Goal: Transaction & Acquisition: Purchase product/service

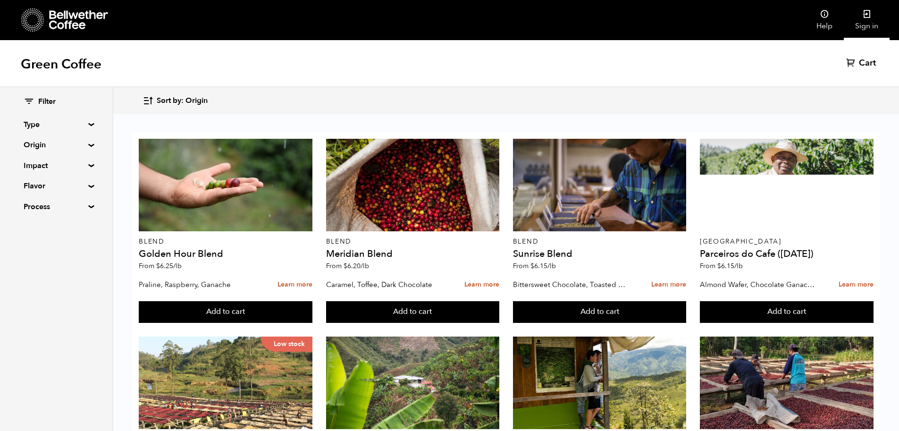
click at [871, 18] on link "Sign in" at bounding box center [867, 20] width 46 height 40
click at [852, 61] on span "Cart" at bounding box center [851, 63] width 17 height 11
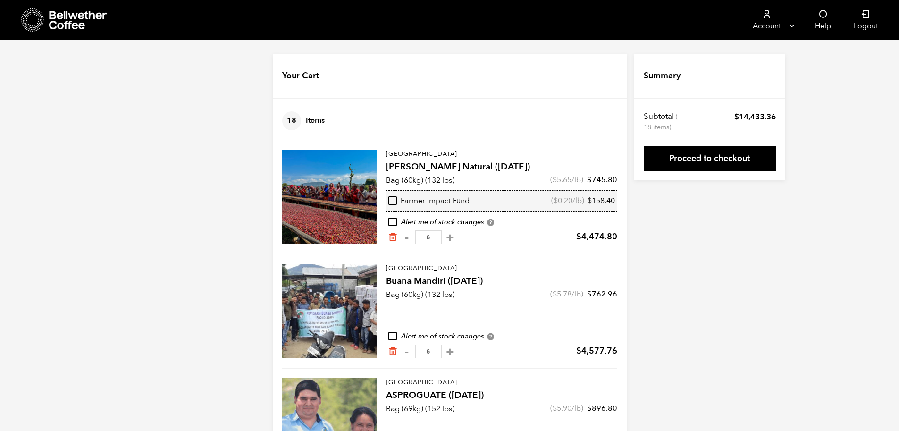
click at [40, 25] on icon at bounding box center [32, 20] width 23 height 24
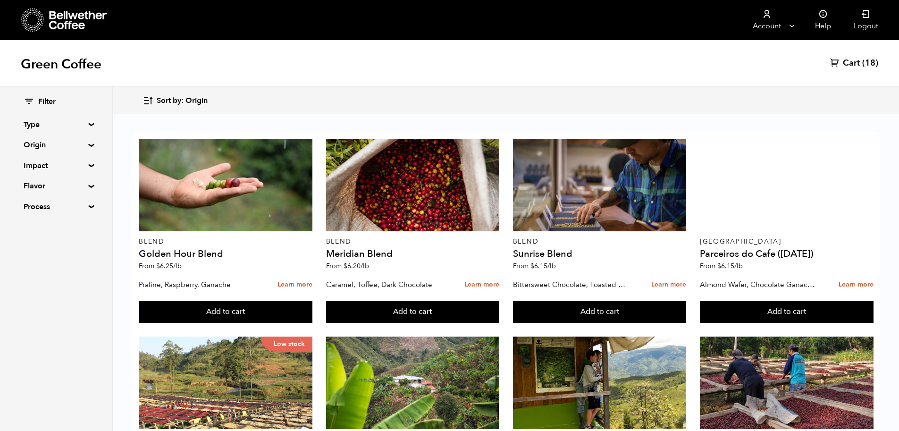
click at [84, 145] on summary "Origin" at bounding box center [56, 144] width 65 height 11
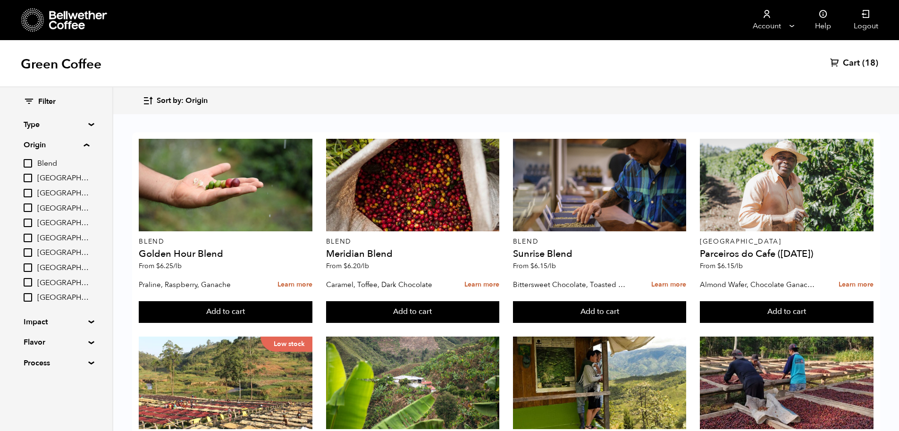
click at [26, 210] on input "[GEOGRAPHIC_DATA]" at bounding box center [28, 207] width 8 height 8
checkbox input "true"
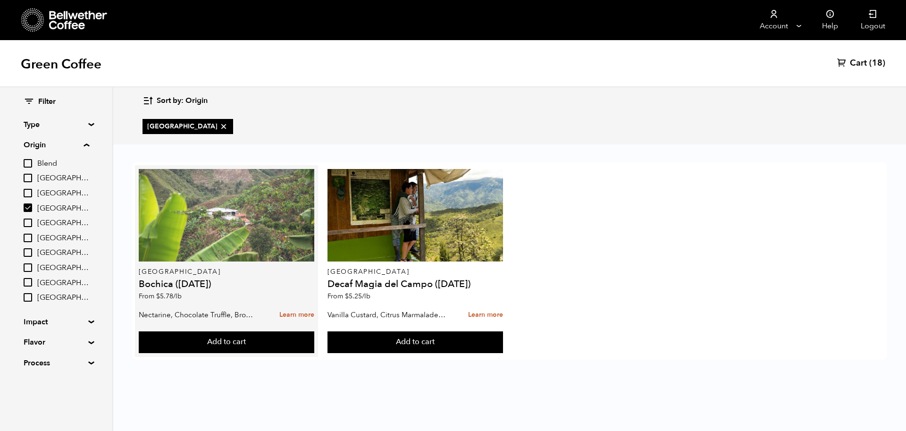
click at [194, 228] on div at bounding box center [226, 215] width 175 height 93
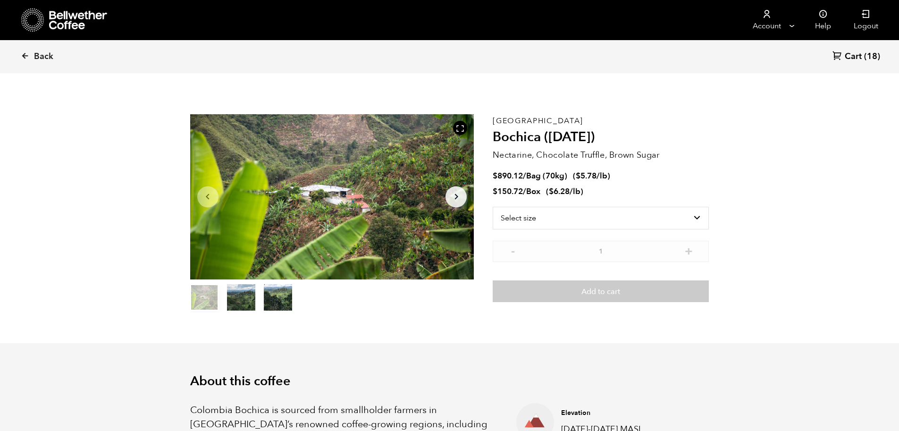
scroll to position [6, 0]
click at [676, 222] on select "Select size Bag (70kg) (154 lbs) Box (24 lbs)" at bounding box center [601, 217] width 216 height 23
select select "bag"
click at [493, 206] on select "Select size Bag (70kg) (154 lbs) Box (24 lbs)" at bounding box center [601, 217] width 216 height 23
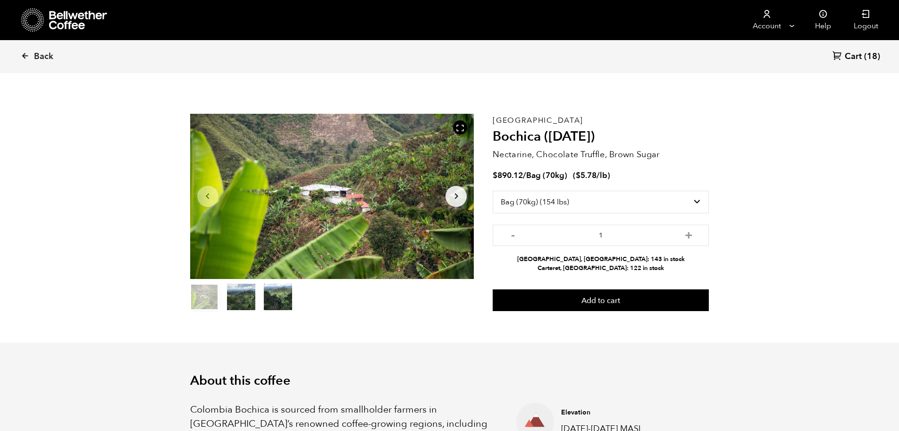
click at [862, 58] on link "Cart (18)" at bounding box center [857, 57] width 48 height 13
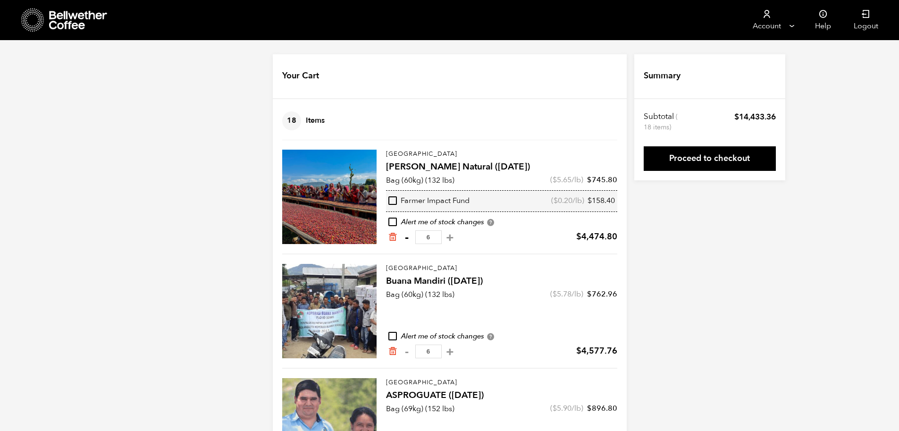
click at [407, 240] on button "-" at bounding box center [407, 237] width 12 height 9
type input "5"
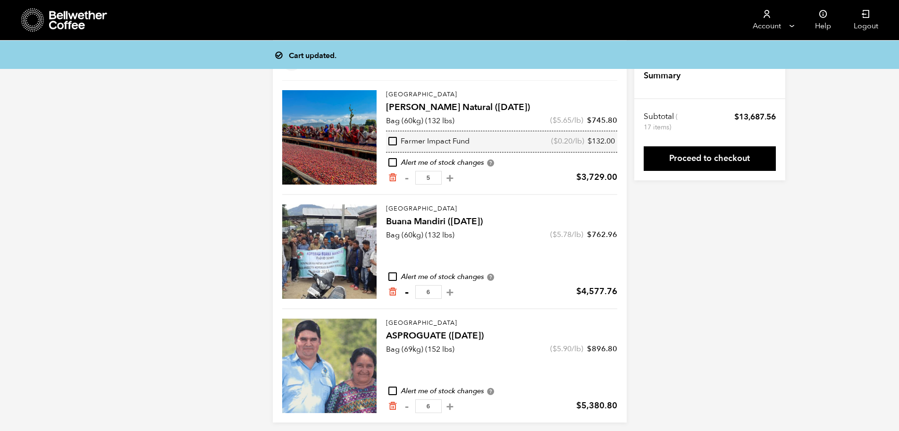
scroll to position [59, 0]
click at [406, 294] on button "-" at bounding box center [407, 292] width 12 height 9
type input "5"
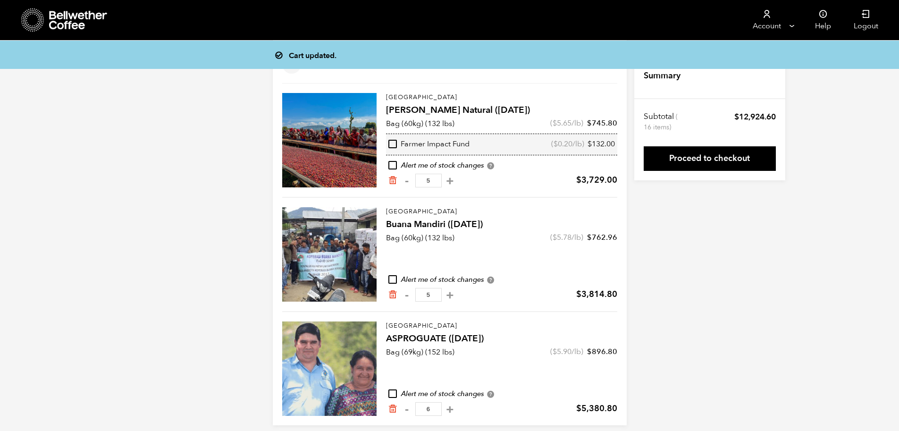
click at [408, 408] on button "-" at bounding box center [407, 409] width 12 height 9
type input "5"
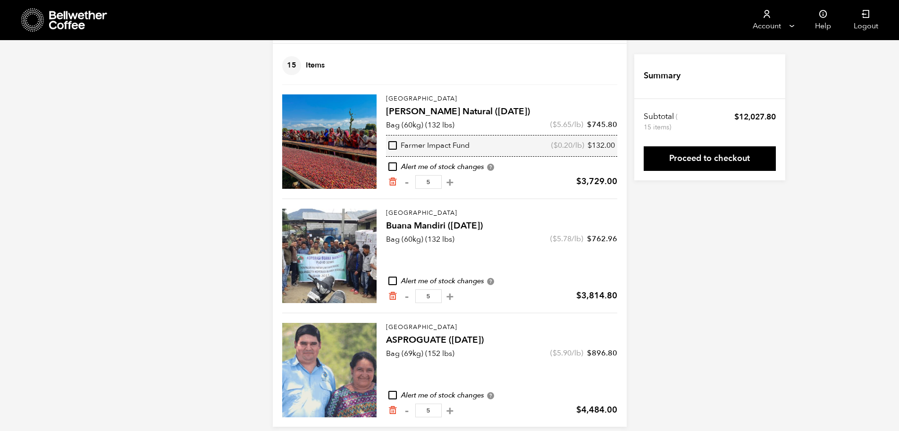
scroll to position [66, 0]
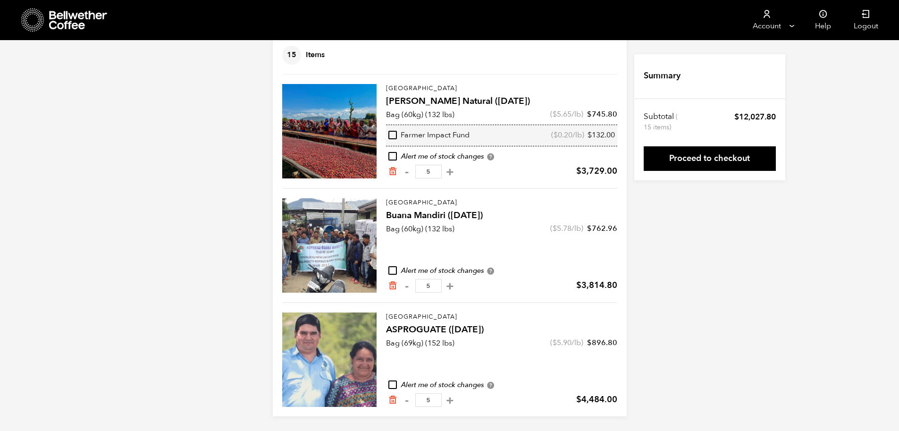
click at [436, 330] on h4 "ASPROGUATE ([DATE])" at bounding box center [501, 329] width 231 height 13
click at [346, 340] on div at bounding box center [329, 359] width 94 height 94
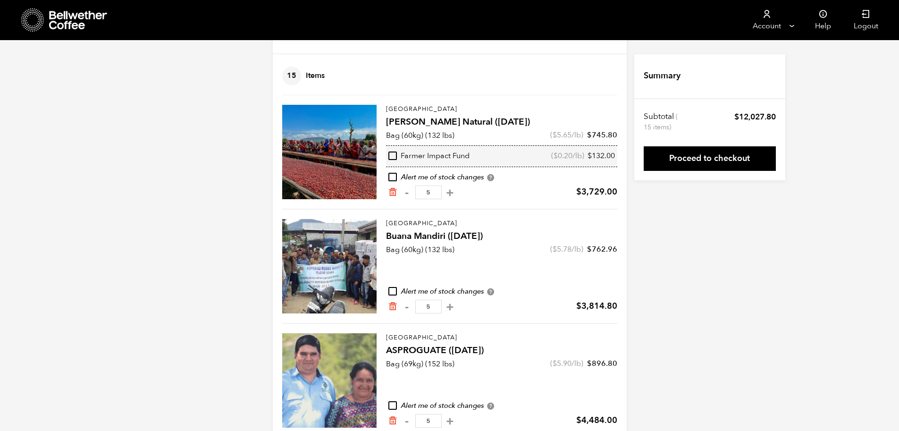
scroll to position [0, 0]
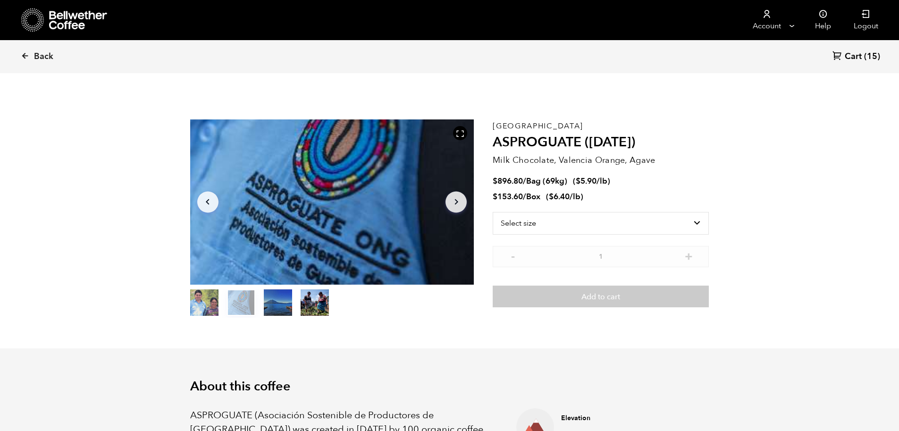
click at [58, 24] on icon at bounding box center [78, 20] width 59 height 19
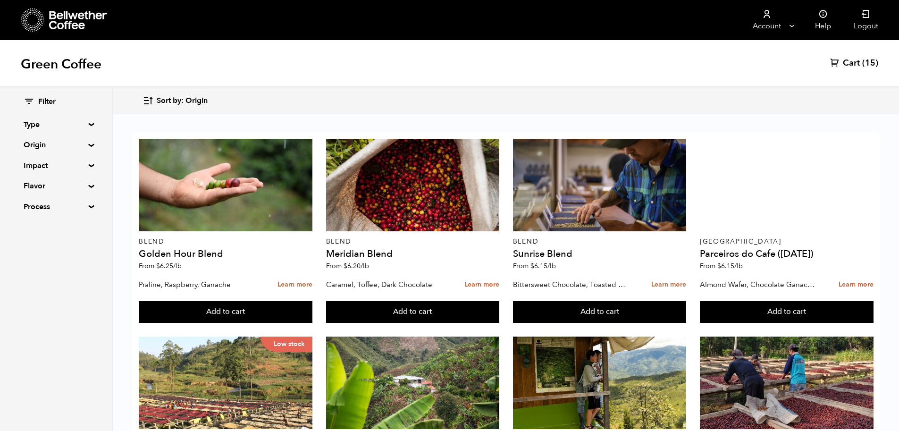
scroll to position [543, 0]
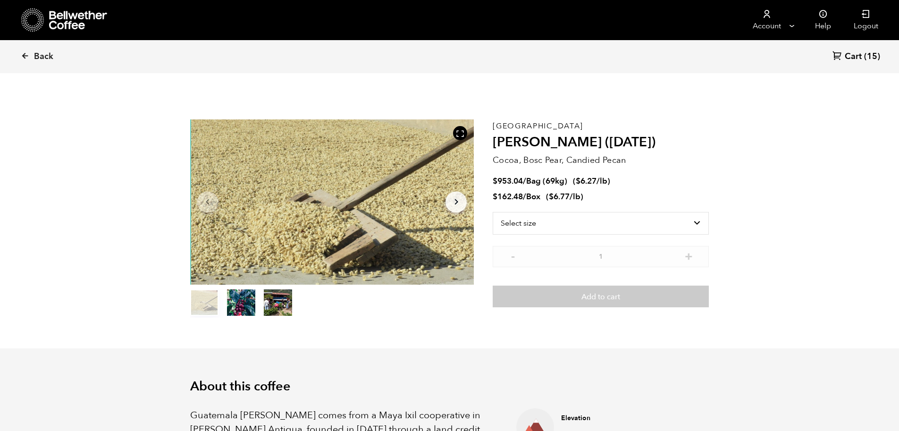
scroll to position [411, 503]
click at [25, 55] on icon at bounding box center [25, 55] width 8 height 8
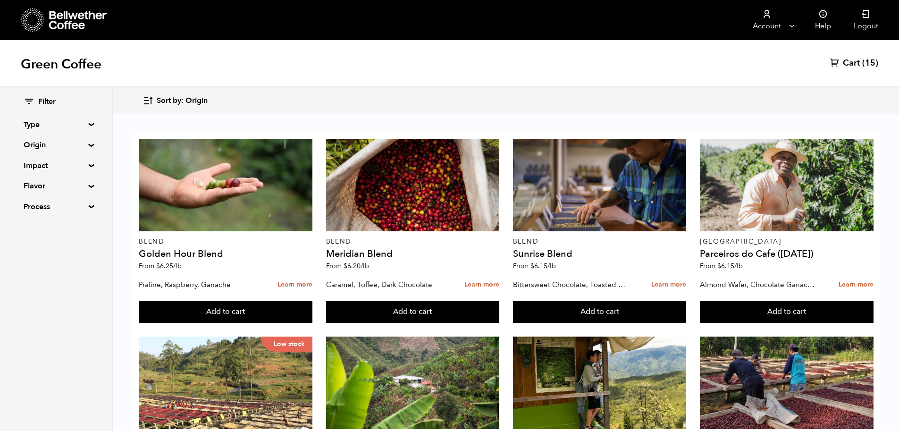
scroll to position [444, 0]
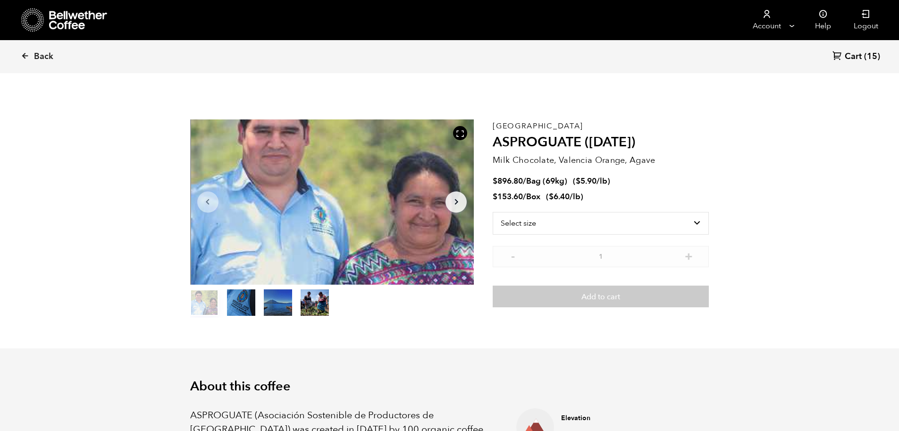
scroll to position [411, 503]
click at [695, 221] on select "Select size Bag (69kg) (152 lbs) Box (24 lbs)" at bounding box center [601, 223] width 216 height 23
select select "bag-2"
click at [493, 212] on select "Select size Bag (69kg) (152 lbs) Box (24 lbs)" at bounding box center [601, 223] width 216 height 23
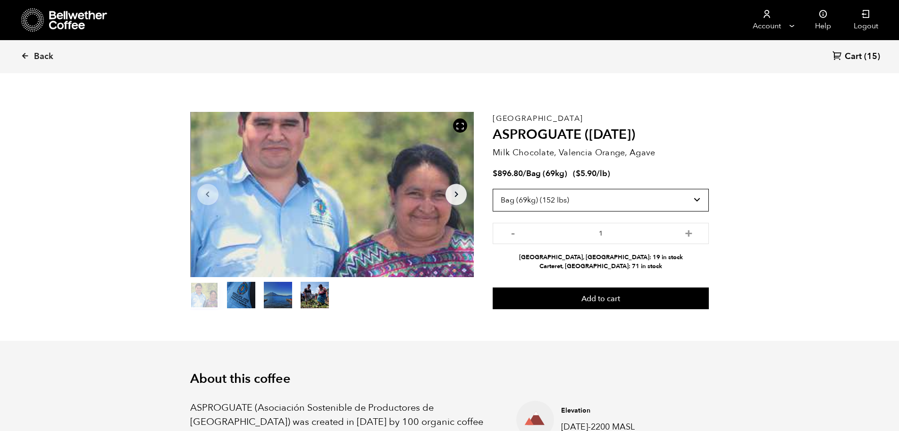
scroll to position [0, 0]
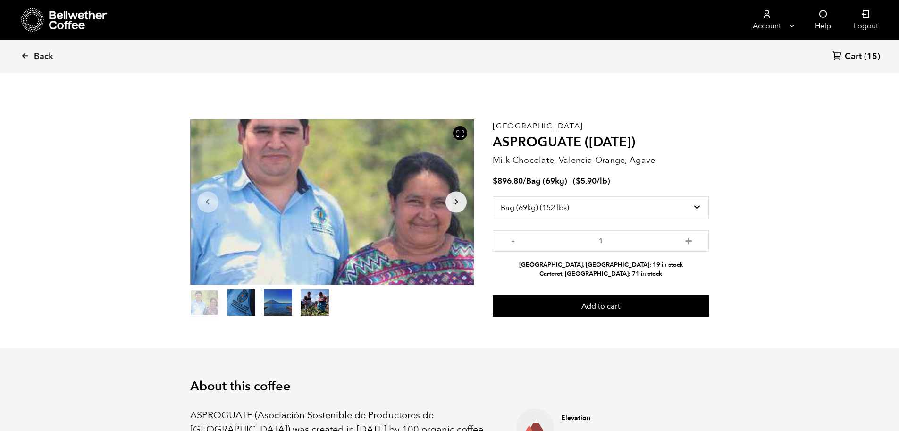
click at [35, 18] on icon at bounding box center [32, 20] width 23 height 24
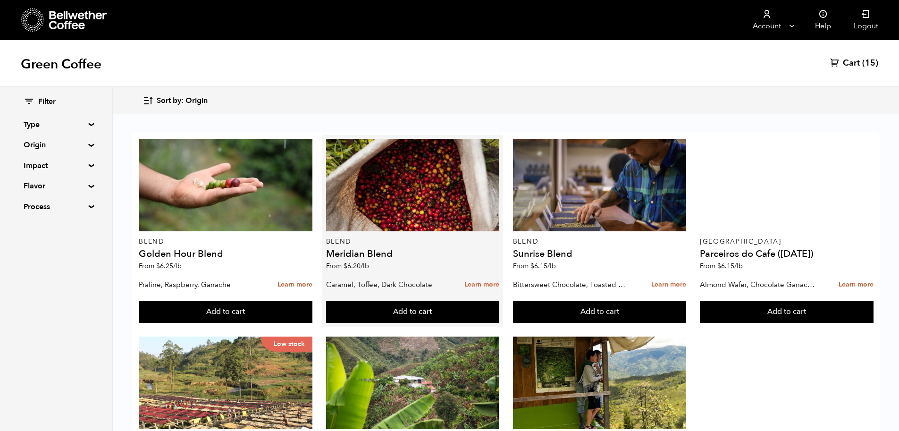
scroll to position [20, 0]
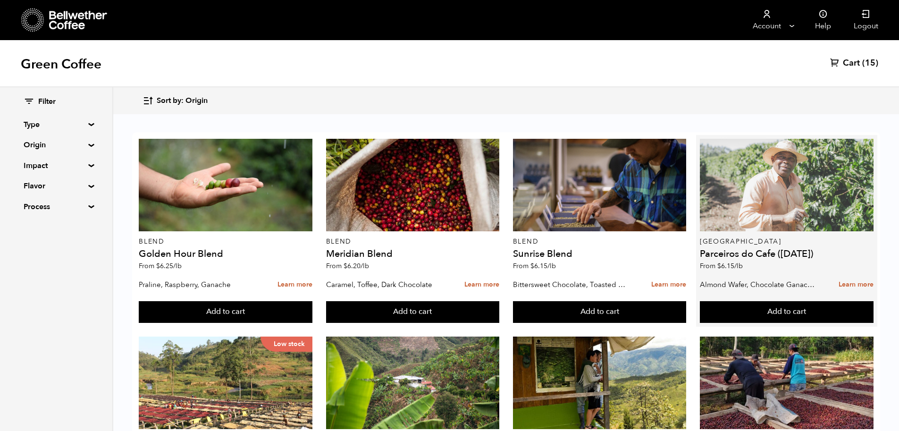
click at [788, 175] on div at bounding box center [787, 185] width 174 height 93
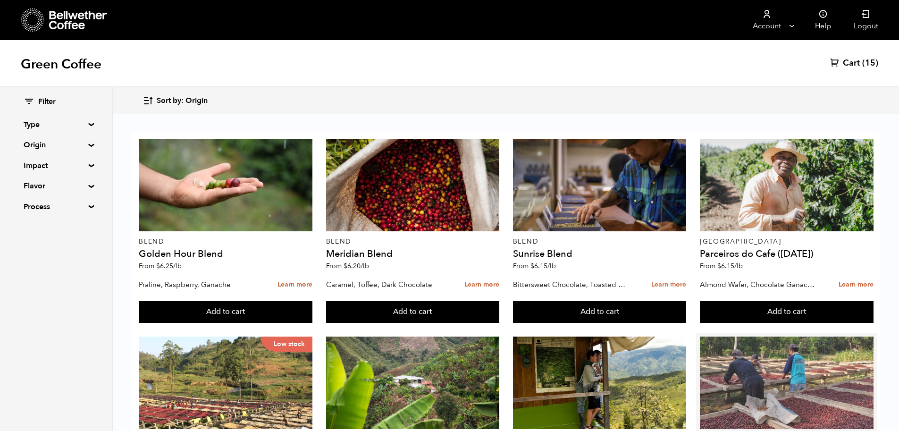
scroll to position [33, 0]
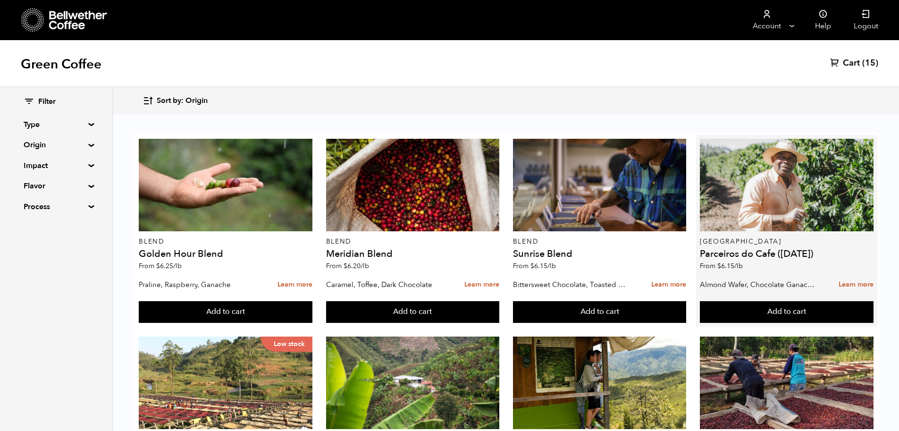
click at [785, 263] on p "From $ 6.15 /lb" at bounding box center [787, 266] width 174 height 7
click at [787, 227] on div "Brazil Parceiros do Cafe (APR 25) From $ 6.15 /lb" at bounding box center [787, 207] width 174 height 136
click at [860, 275] on link "Learn more" at bounding box center [856, 285] width 35 height 20
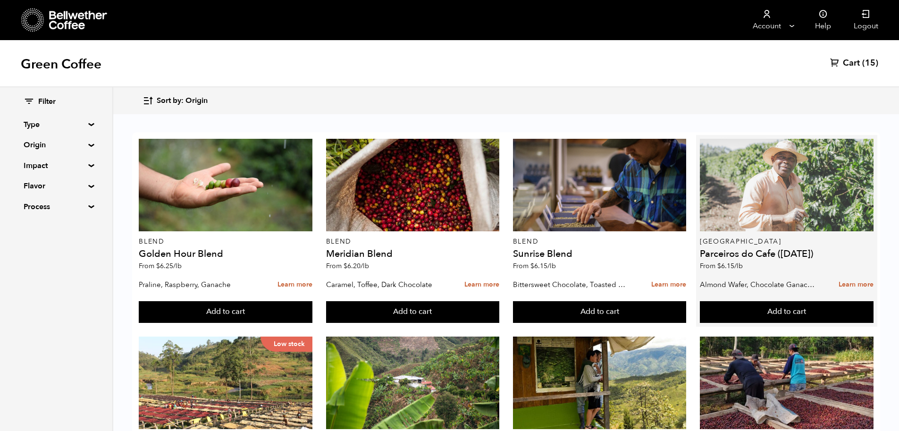
click at [789, 139] on div at bounding box center [787, 185] width 174 height 93
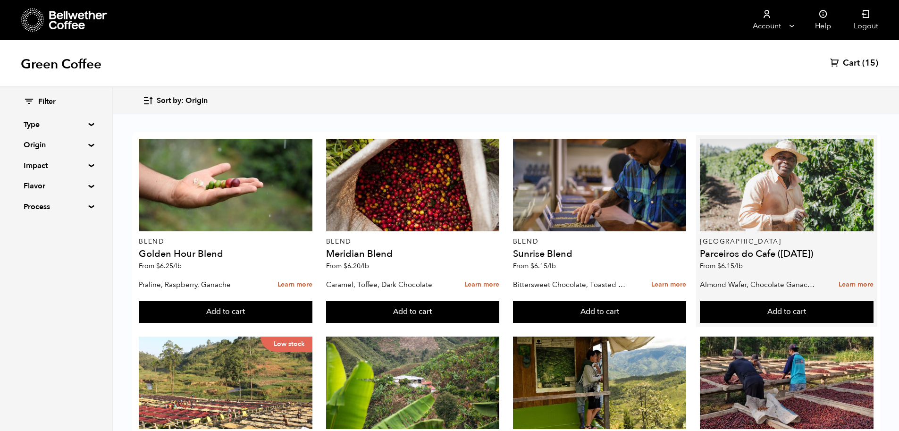
click at [772, 249] on h4 "Parceiros do Cafe ([DATE])" at bounding box center [787, 253] width 174 height 9
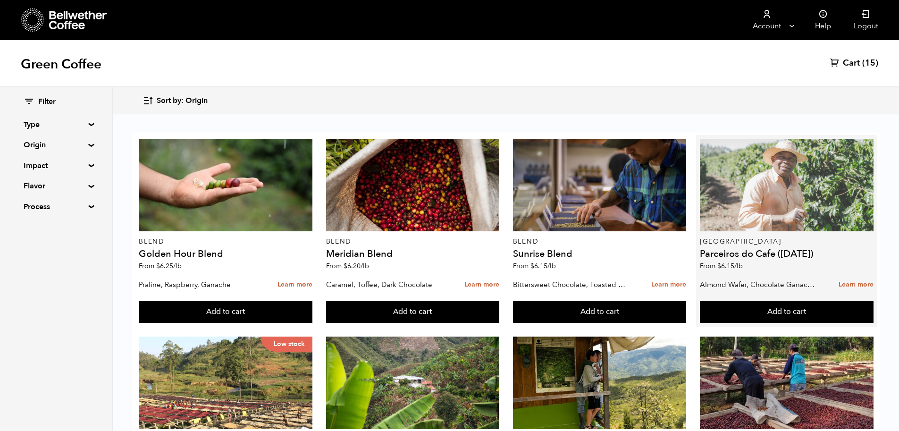
click at [764, 154] on div at bounding box center [787, 185] width 174 height 93
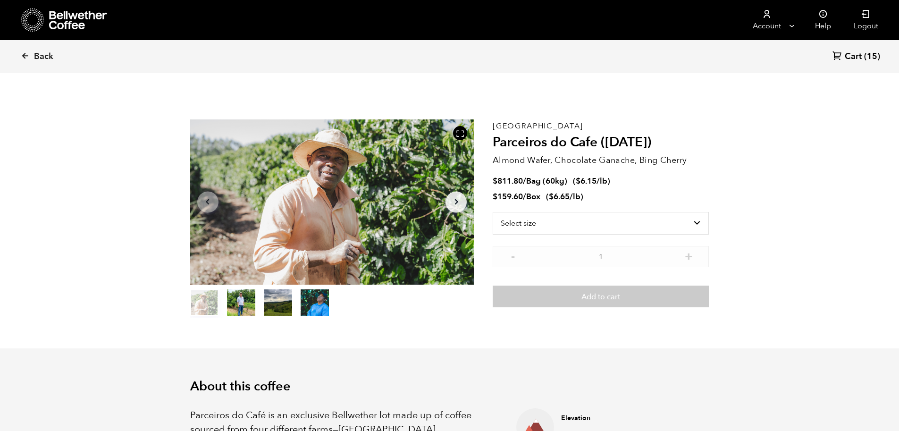
scroll to position [411, 503]
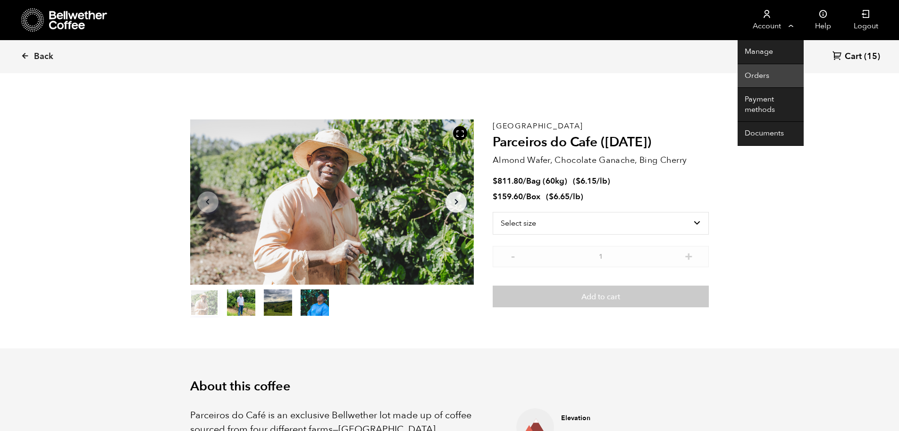
click at [766, 76] on link "Orders" at bounding box center [771, 76] width 66 height 24
click at [755, 76] on link "Orders" at bounding box center [771, 76] width 66 height 24
click at [756, 76] on link "Orders" at bounding box center [771, 76] width 66 height 24
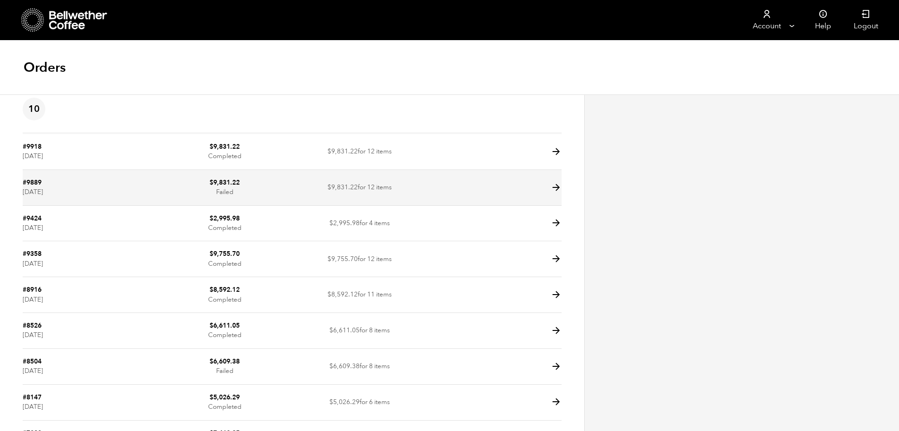
scroll to position [9, 0]
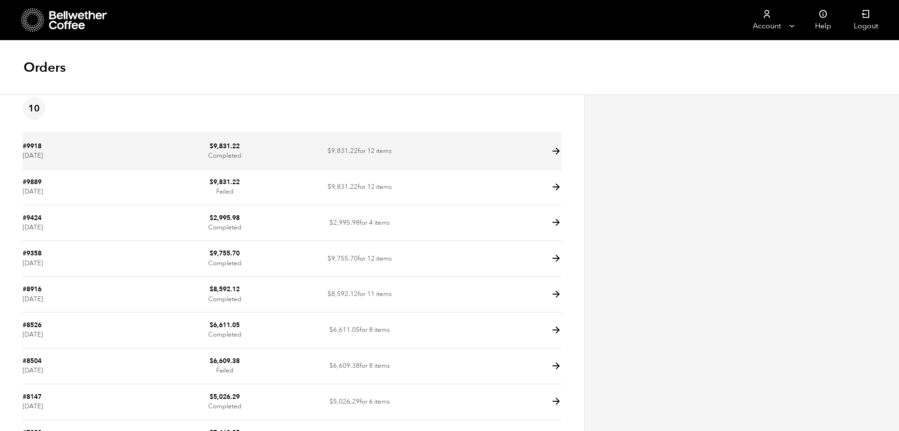
click at [28, 147] on link "#9918" at bounding box center [32, 146] width 19 height 9
click at [37, 146] on link "#9918" at bounding box center [32, 146] width 19 height 9
click at [226, 145] on bdi "$ 9,831.22" at bounding box center [225, 146] width 30 height 9
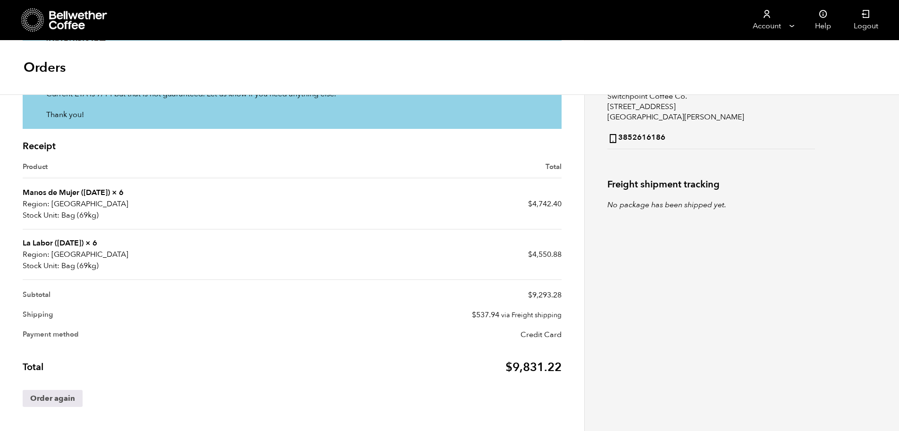
scroll to position [196, 0]
click at [52, 192] on link "Manos de Mujer ([DATE])" at bounding box center [66, 191] width 87 height 10
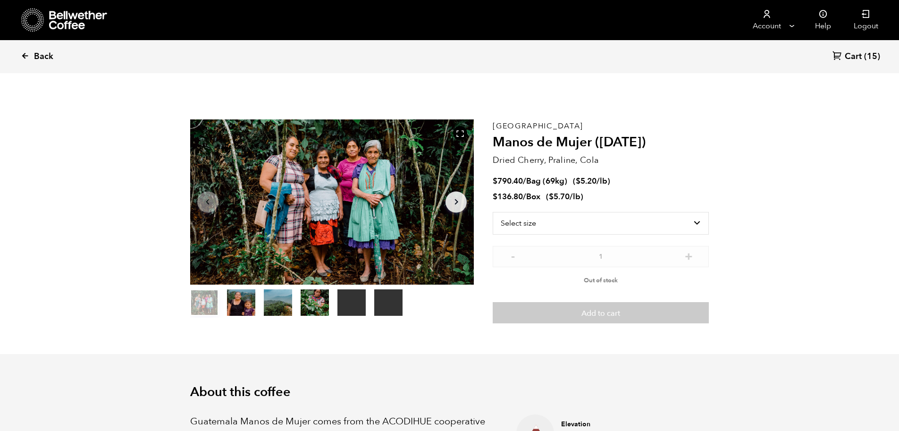
click at [24, 58] on icon at bounding box center [25, 55] width 8 height 8
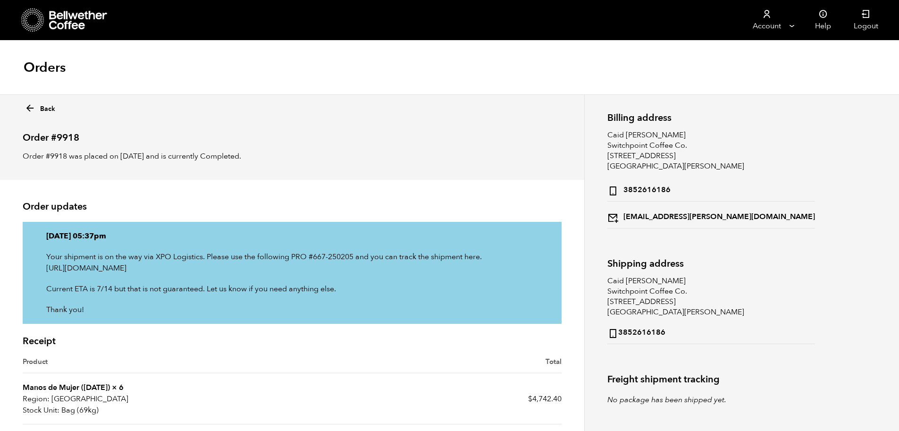
click at [49, 13] on icon at bounding box center [78, 20] width 59 height 19
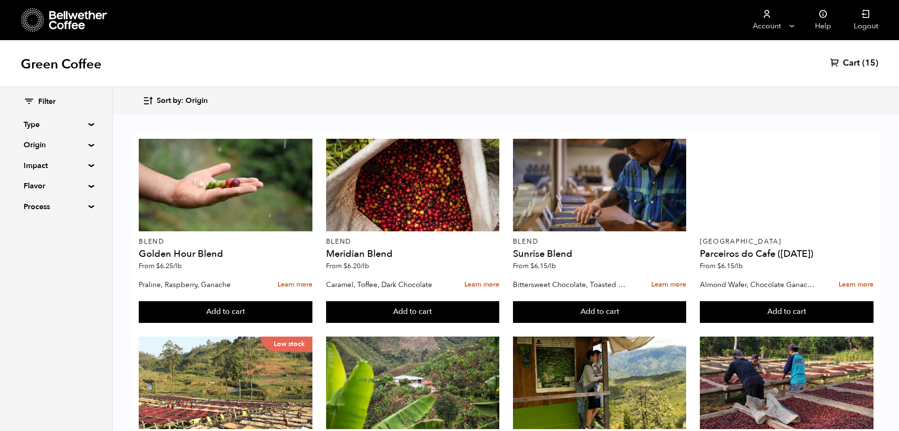
scroll to position [617, 0]
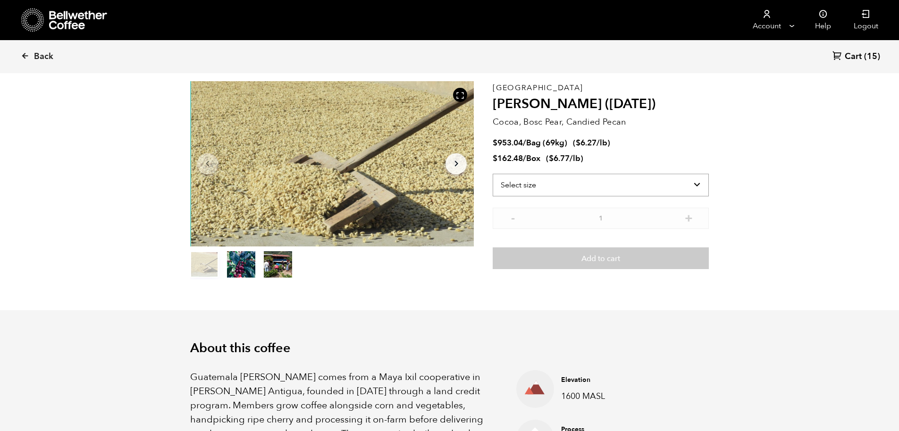
scroll to position [40, 0]
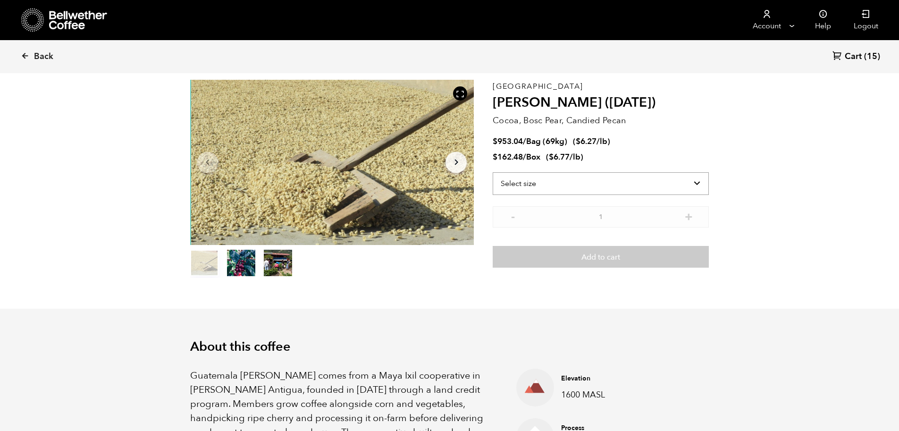
click at [689, 186] on select "Select size Bag (69kg) (152 lbs) Box (24 lbs)" at bounding box center [601, 183] width 216 height 23
select select "bag-2"
click at [493, 172] on select "Select size Bag (69kg) (152 lbs) Box (24 lbs)" at bounding box center [601, 183] width 216 height 23
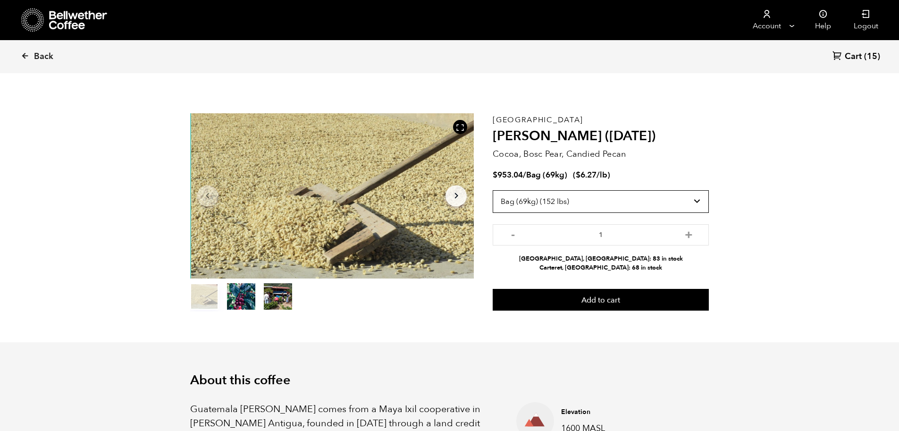
scroll to position [0, 0]
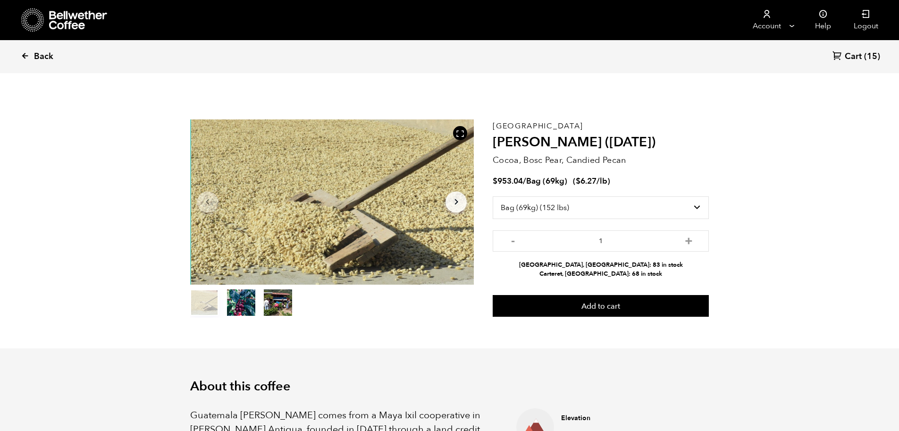
click at [25, 58] on icon at bounding box center [25, 55] width 8 height 8
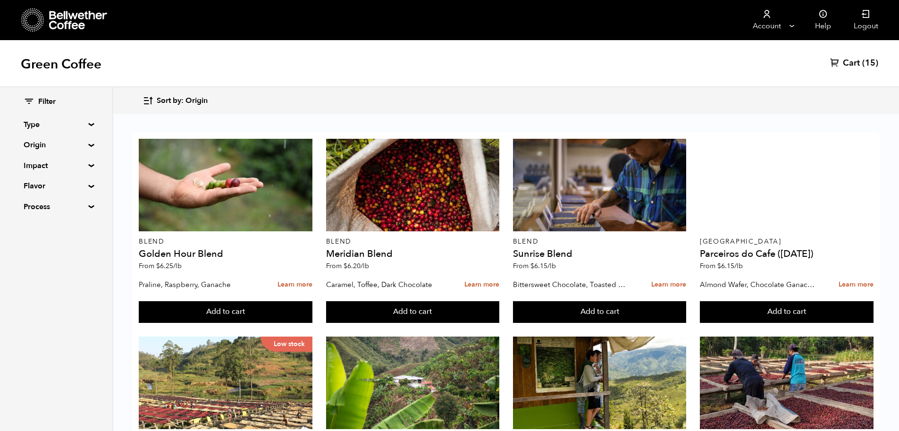
scroll to position [367, 0]
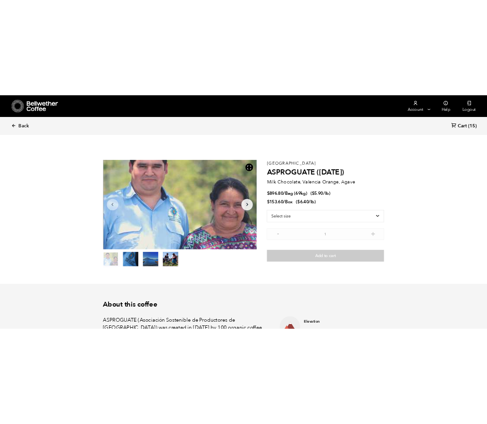
scroll to position [411, 503]
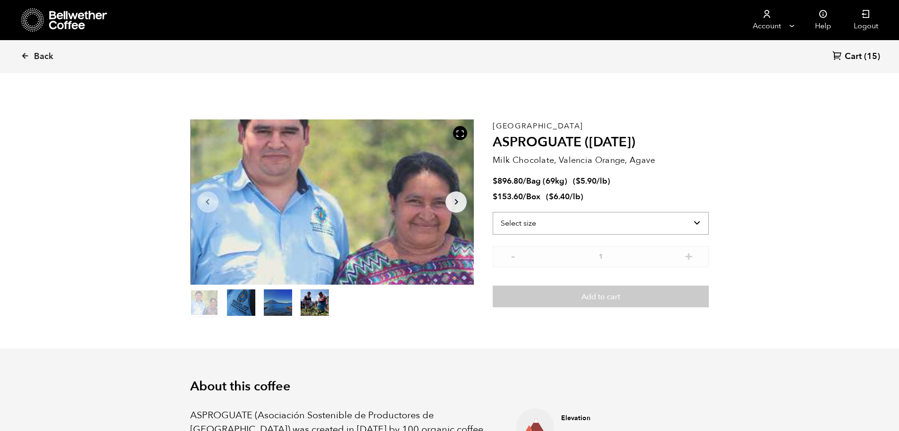
click at [616, 222] on select "Select size Bag (69kg) (152 lbs) Box (24 lbs)" at bounding box center [601, 223] width 216 height 23
select select "bag-2"
click at [493, 212] on select "Select size Bag (69kg) (152 lbs) Box (24 lbs)" at bounding box center [601, 223] width 216 height 23
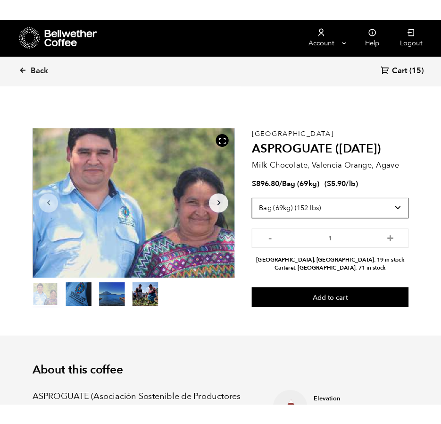
scroll to position [0, 0]
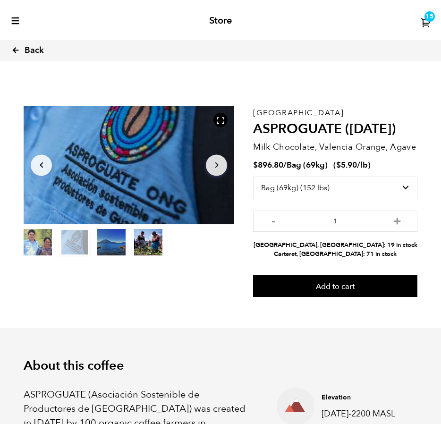
click at [21, 52] on link "Back" at bounding box center [40, 50] width 59 height 32
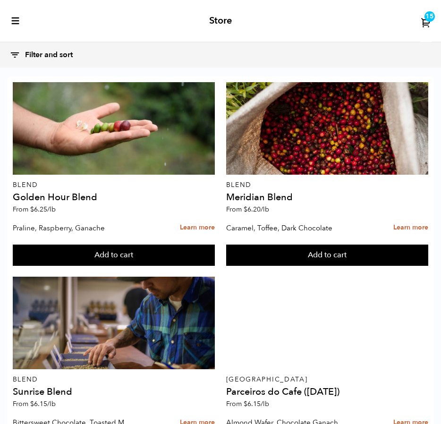
scroll to position [896, 0]
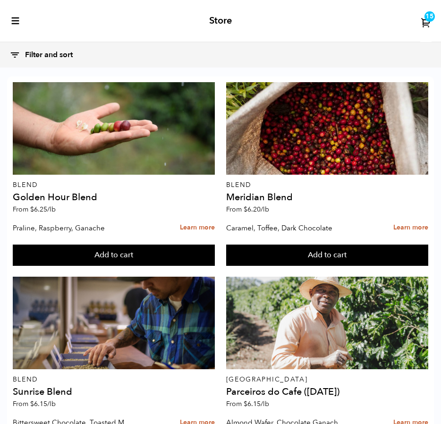
click at [430, 21] on div "15" at bounding box center [429, 16] width 10 height 10
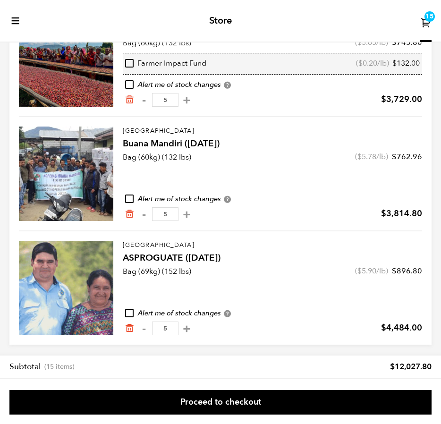
scroll to position [100, 0]
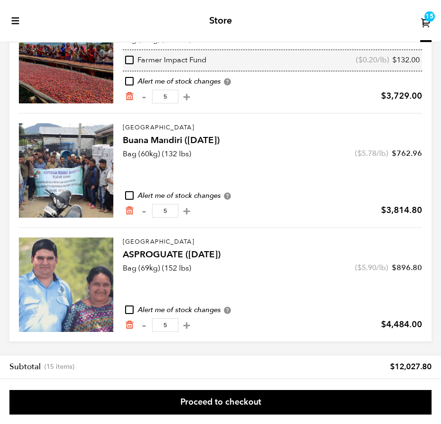
click at [167, 143] on h4 "Buana Mandiri ([DATE])" at bounding box center [272, 140] width 299 height 13
click at [143, 143] on h4 "Buana Mandiri ([DATE])" at bounding box center [272, 140] width 299 height 13
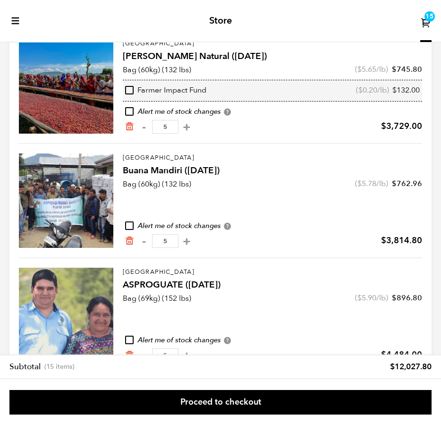
scroll to position [0, 0]
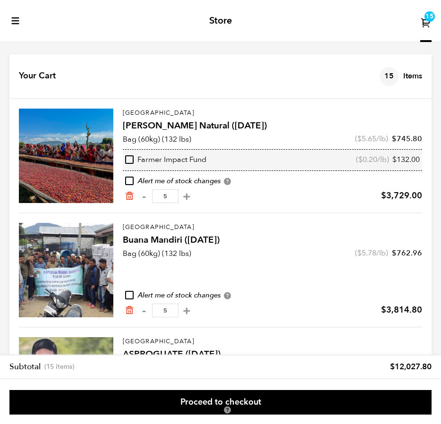
click at [22, 20] on div "Store 15" at bounding box center [220, 21] width 441 height 42
click at [16, 21] on icon "toggle-mobile-menu" at bounding box center [15, 20] width 9 height 9
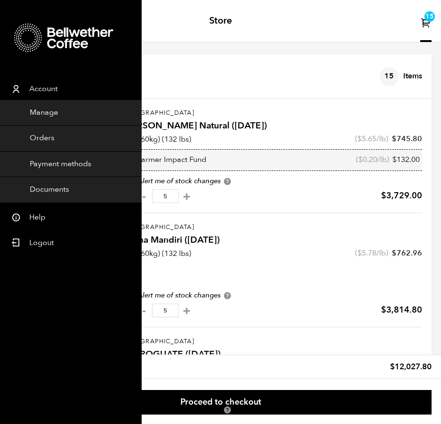
click at [52, 45] on icon at bounding box center [80, 38] width 66 height 38
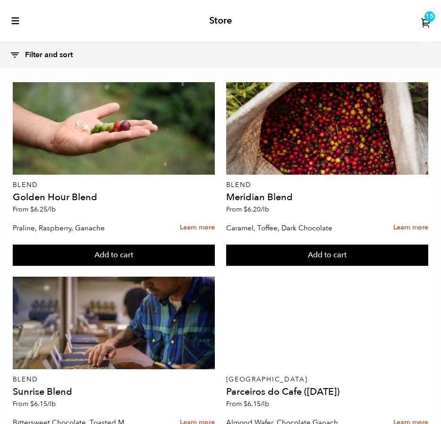
scroll to position [1297, 0]
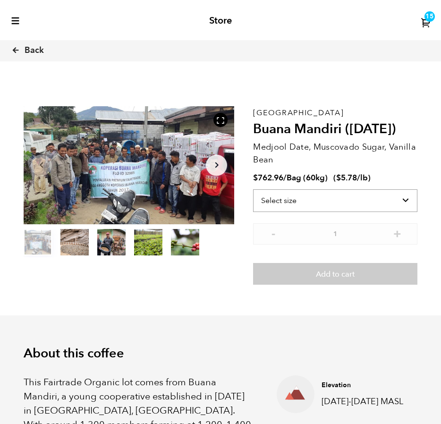
click at [373, 207] on select "Select size Bag (60kg) (132 lbs)" at bounding box center [335, 200] width 164 height 23
select select "bag-3"
click at [253, 189] on select "Select size Bag (60kg) (132 lbs)" at bounding box center [335, 200] width 164 height 23
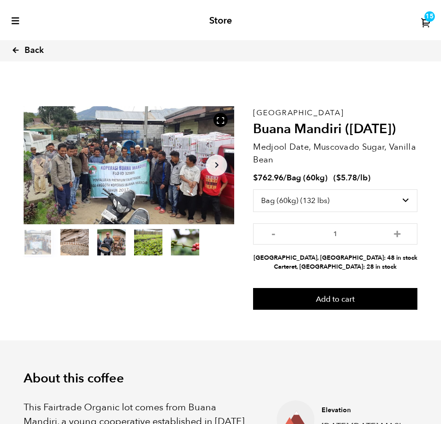
drag, startPoint x: 20, startPoint y: 53, endPoint x: 17, endPoint y: 50, distance: 5.0
click at [20, 53] on link "Back" at bounding box center [40, 50] width 59 height 32
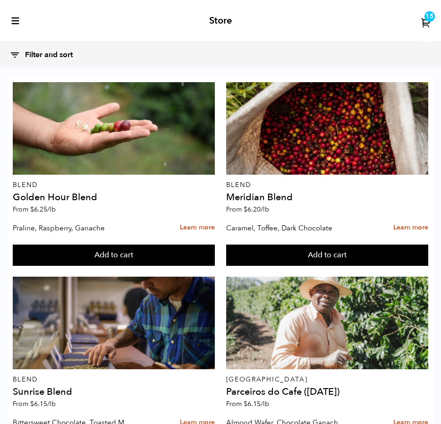
click at [428, 21] on span "15" at bounding box center [429, 16] width 8 height 9
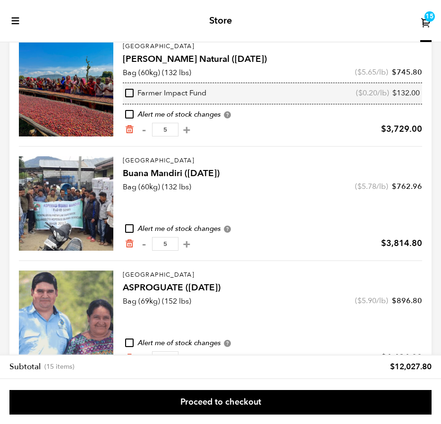
scroll to position [70, 0]
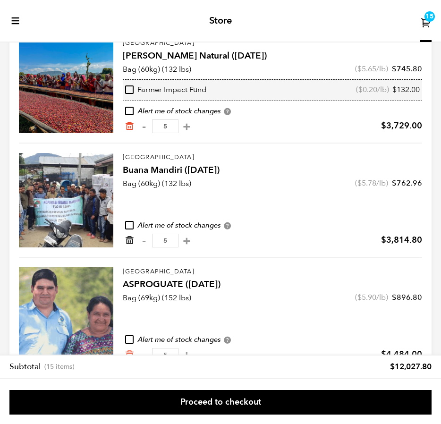
click at [130, 243] on icon "Remove from cart" at bounding box center [129, 240] width 9 height 9
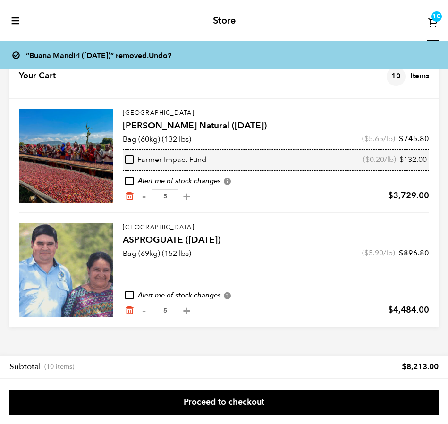
click at [13, 16] on icon "toggle-mobile-menu" at bounding box center [15, 20] width 9 height 9
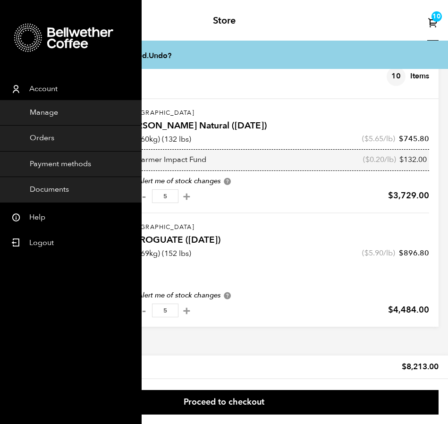
click at [28, 53] on div at bounding box center [56, 38] width 113 height 38
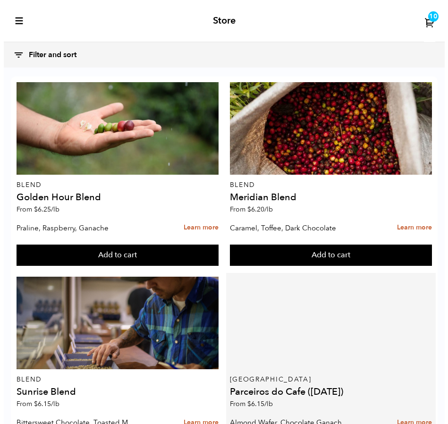
scroll to position [200, 0]
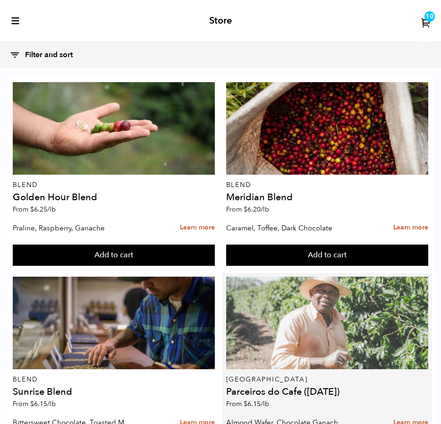
click at [319, 277] on div at bounding box center [327, 323] width 203 height 93
click at [318, 277] on div at bounding box center [327, 323] width 203 height 93
click at [328, 277] on div at bounding box center [327, 323] width 203 height 93
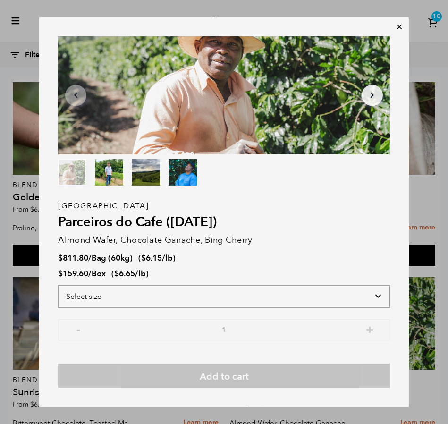
click at [187, 302] on select "Select size Bag (60kg) (132 lbs) Box (24 lbs)" at bounding box center [223, 296] width 331 height 23
select select "bag-3"
click at [58, 285] on select "Select size Bag (60kg) (132 lbs) Box (24 lbs)" at bounding box center [223, 296] width 331 height 23
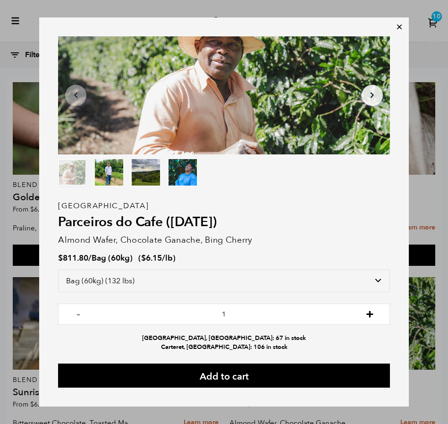
click at [371, 314] on button "+" at bounding box center [370, 312] width 12 height 9
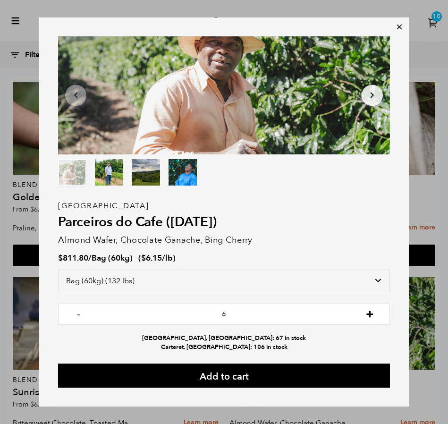
click at [371, 314] on button "+" at bounding box center [370, 312] width 12 height 9
click at [81, 316] on button "-" at bounding box center [78, 312] width 12 height 9
type input "6"
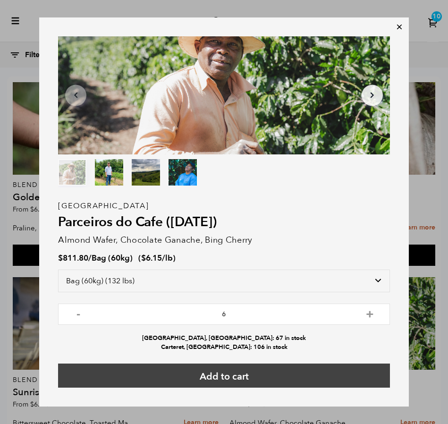
click at [237, 380] on button "Add to cart" at bounding box center [223, 375] width 331 height 24
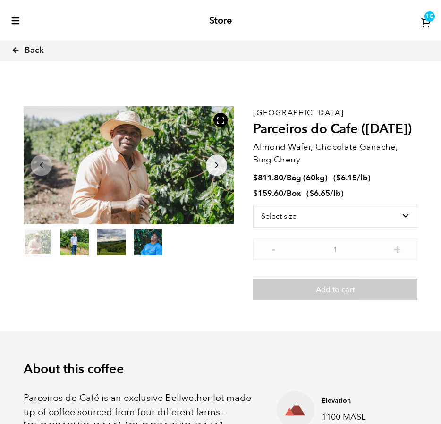
scroll to position [403, 384]
click at [430, 18] on span "10" at bounding box center [429, 16] width 8 height 9
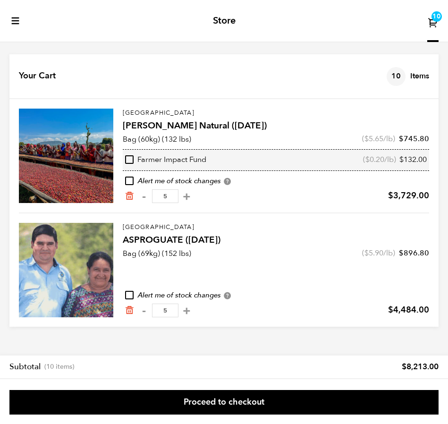
click at [317, 236] on form "Your Cart 10 Items Update cart 10 Items [GEOGRAPHIC_DATA] [PERSON_NAME] Natural…" at bounding box center [223, 190] width 429 height 272
click at [14, 25] on div "Store 10" at bounding box center [224, 21] width 448 height 42
click at [14, 20] on icon "toggle-mobile-menu" at bounding box center [15, 20] width 9 height 9
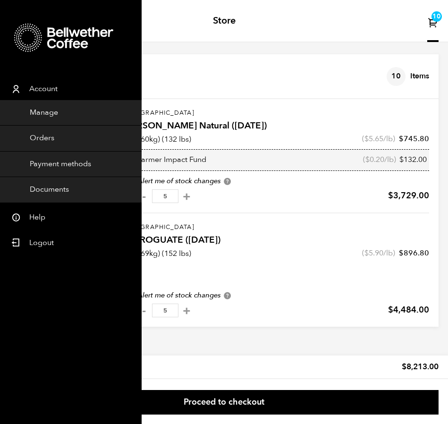
click at [29, 41] on icon at bounding box center [28, 38] width 28 height 28
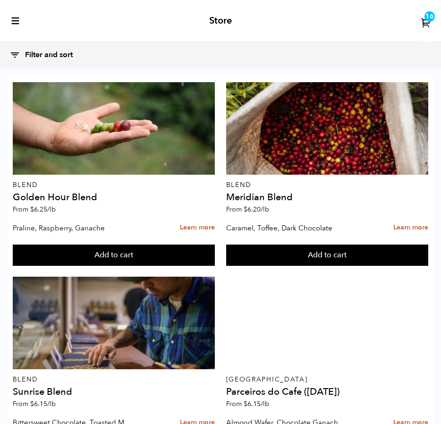
scroll to position [228, 0]
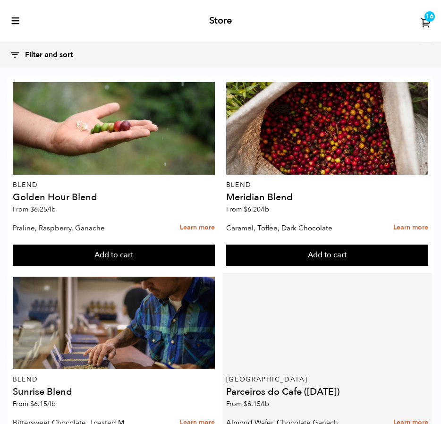
click at [326, 277] on div "Brazil Parceiros do Cafe ([DATE]) From $ 6.15 /lb" at bounding box center [327, 345] width 203 height 136
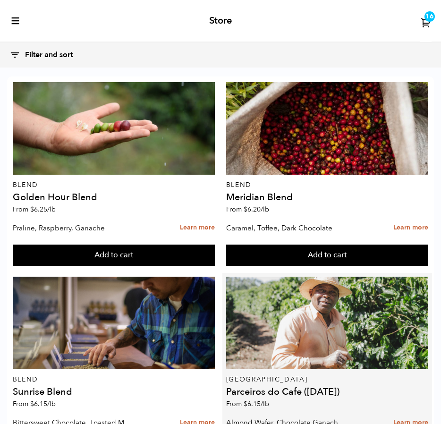
click at [318, 376] on p "[GEOGRAPHIC_DATA]" at bounding box center [327, 379] width 203 height 7
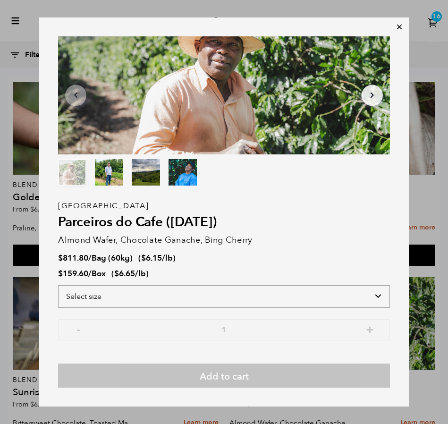
click at [118, 292] on select "Select size Bag (60kg) (132 lbs) Box (24 lbs)" at bounding box center [223, 296] width 331 height 23
select select "bag-3"
click at [58, 285] on select "Select size Bag (60kg) (132 lbs) Box (24 lbs)" at bounding box center [223, 296] width 331 height 23
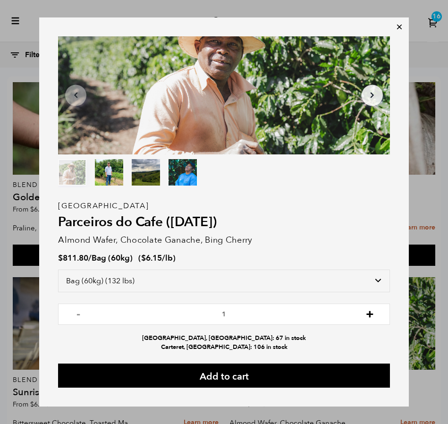
click at [369, 315] on button "+" at bounding box center [370, 312] width 12 height 9
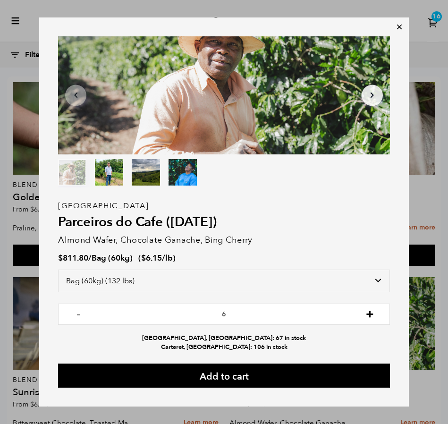
click at [369, 315] on button "+" at bounding box center [370, 312] width 12 height 9
drag, startPoint x: 78, startPoint y: 316, endPoint x: 125, endPoint y: 356, distance: 61.6
click at [78, 316] on button "-" at bounding box center [78, 312] width 12 height 9
type input "6"
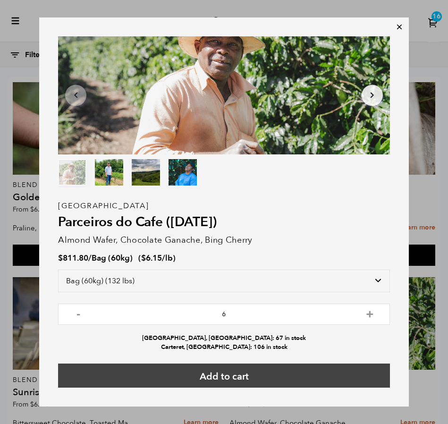
click at [255, 377] on button "Add to cart" at bounding box center [223, 375] width 331 height 24
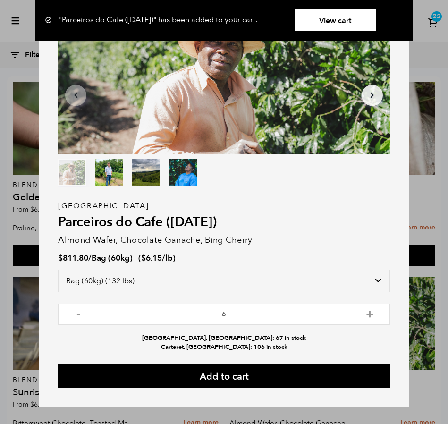
click at [433, 51] on div "Item 1 of 4 Arrow Left Arrow Right item 0 item 1 item 2 item 3 Item 1 of 4 "Par…" at bounding box center [224, 212] width 448 height 424
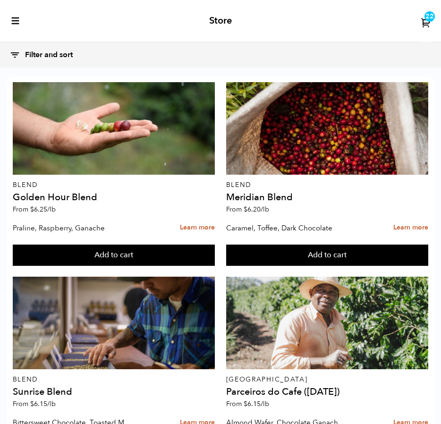
click at [430, 22] on icon at bounding box center [426, 22] width 11 height 11
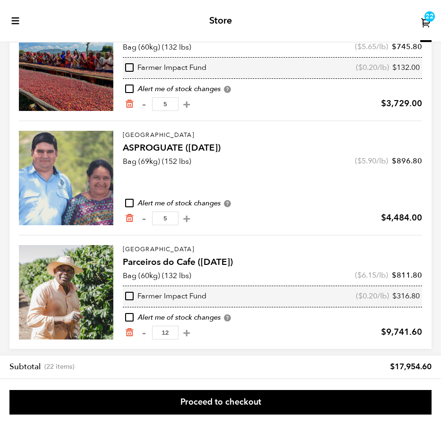
scroll to position [100, 0]
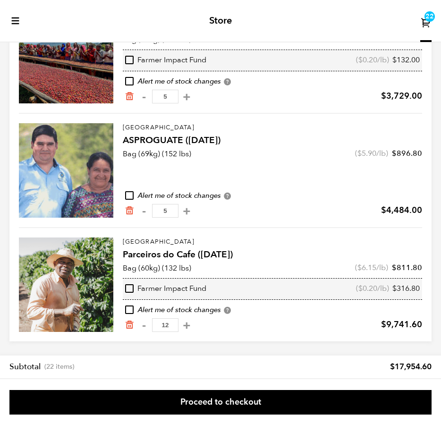
drag, startPoint x: 169, startPoint y: 325, endPoint x: 152, endPoint y: 324, distance: 16.5
click at [152, 324] on input "12" at bounding box center [165, 325] width 26 height 14
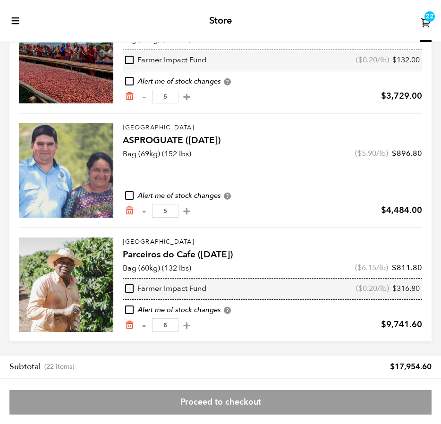
type input "6"
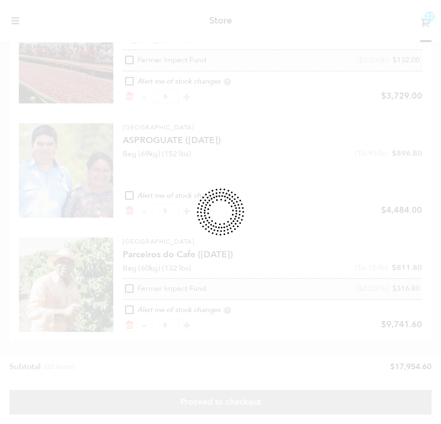
click at [248, 253] on form "Your Cart 22 Items Update cart 22 Items [GEOGRAPHIC_DATA] [PERSON_NAME] Natural…" at bounding box center [220, 148] width 422 height 387
